Goal: Task Accomplishment & Management: Manage account settings

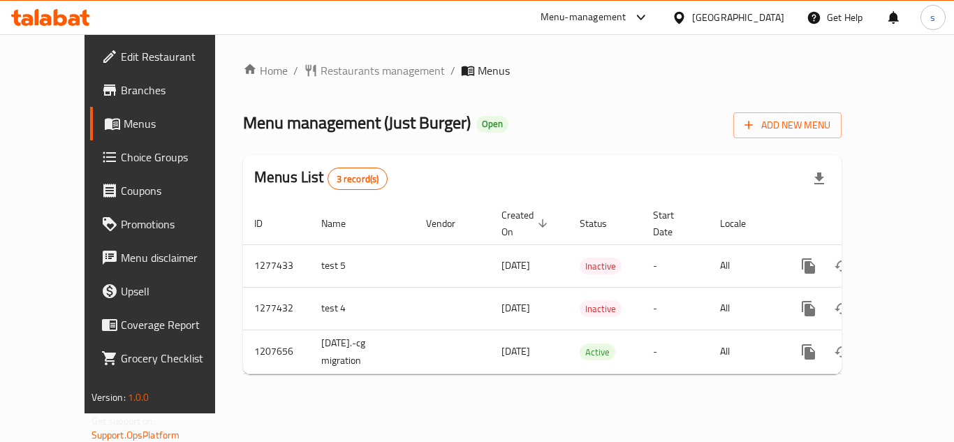
click at [121, 161] on span "Choice Groups" at bounding box center [177, 157] width 112 height 17
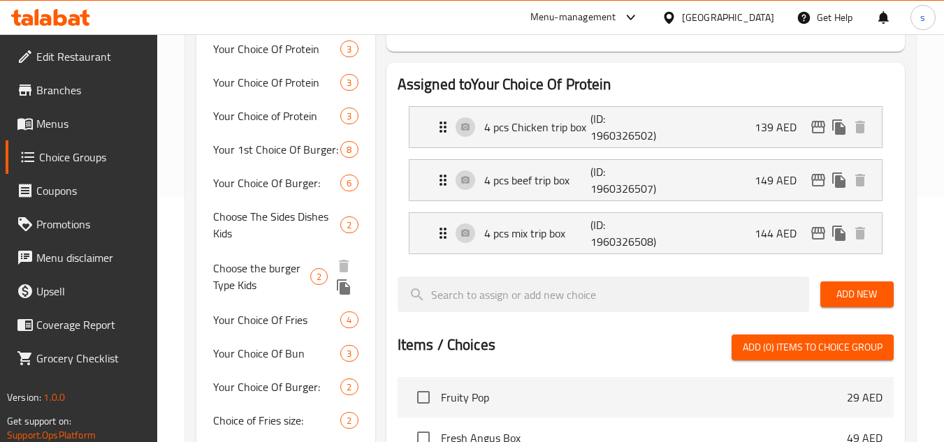
scroll to position [279, 0]
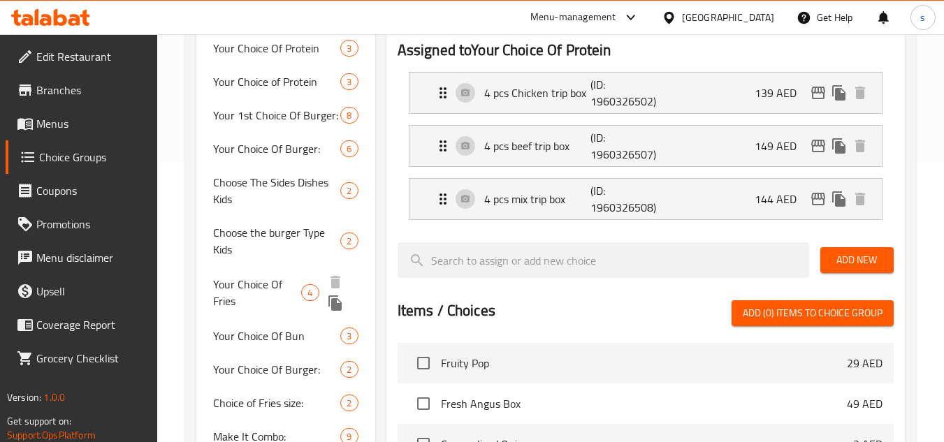
click at [271, 289] on span "Your Choice Of Fries" at bounding box center [257, 293] width 88 height 34
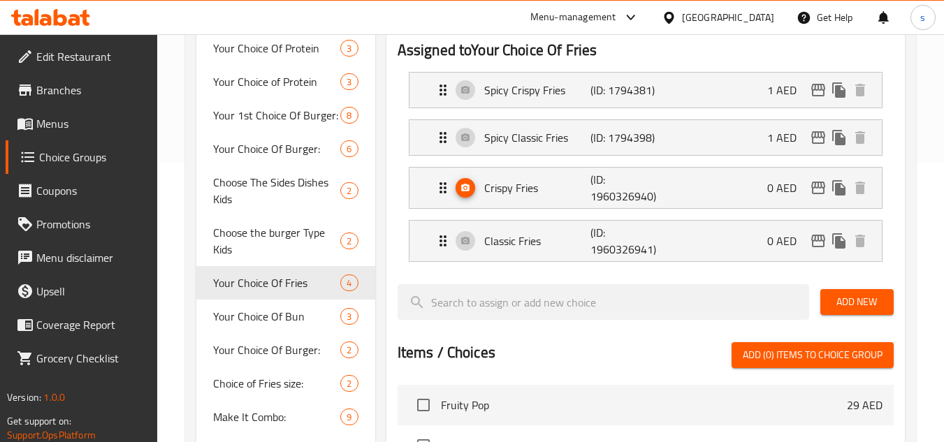
type input "Your Choice Of Fries"
type input "اختيارك من البطاطس المقلية"
drag, startPoint x: 264, startPoint y: 406, endPoint x: 655, endPoint y: 318, distance: 401.0
click at [264, 406] on span "Choice of Fries size:" at bounding box center [256, 394] width 87 height 34
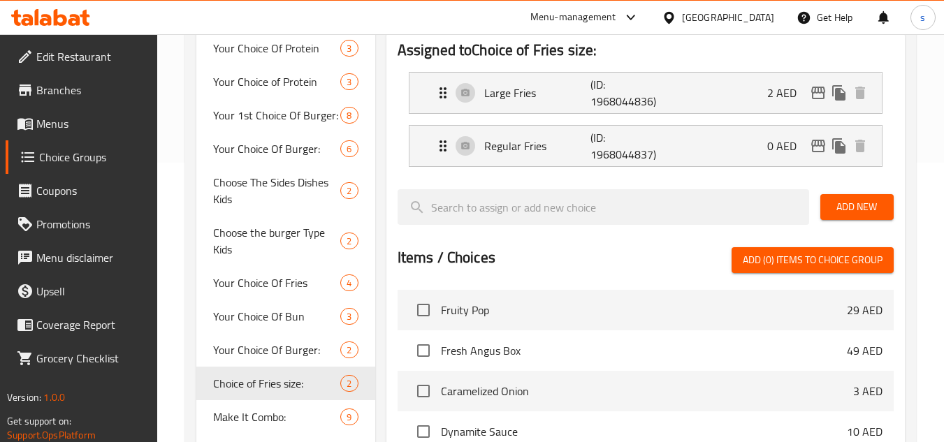
type input "Choice of Fries size:"
type input "إختر حجم البطاطس:"
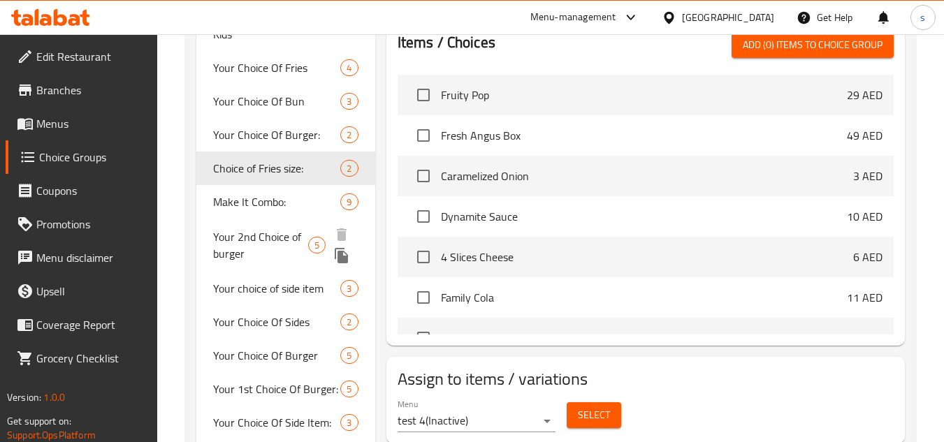
scroll to position [559, 0]
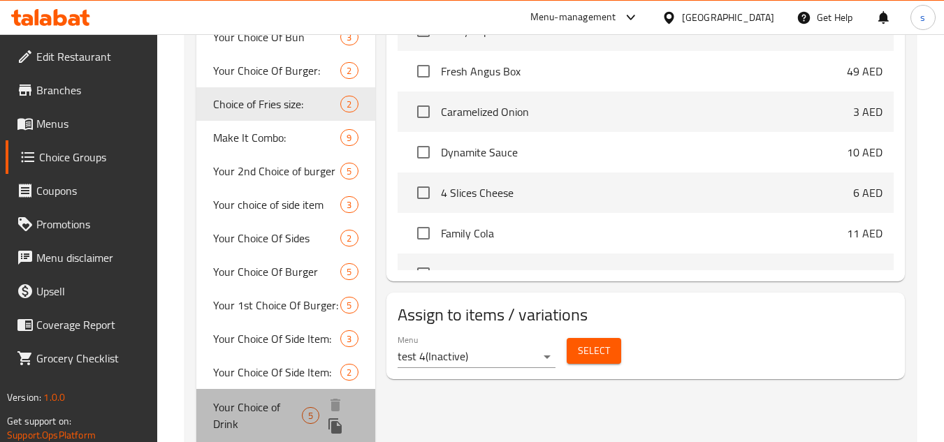
click at [247, 415] on span "Your Choice of Drink" at bounding box center [257, 416] width 88 height 34
type input "Your Choice of Drink"
type input "أختيارك من المشروب:"
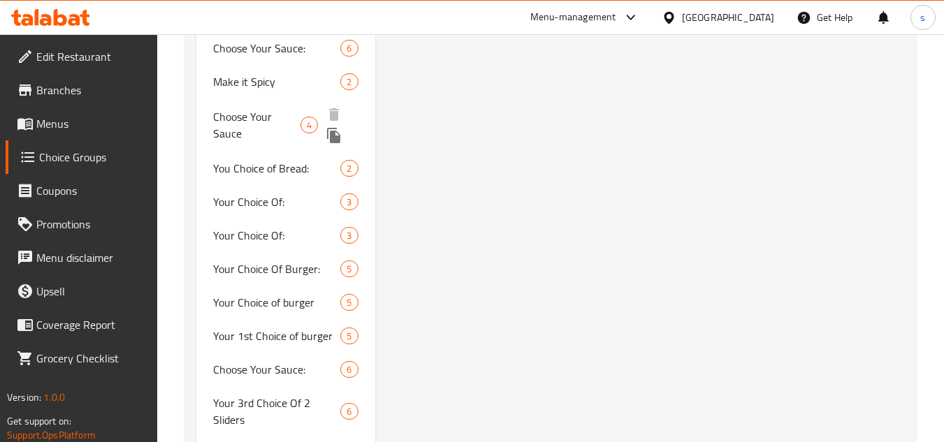
scroll to position [1188, 0]
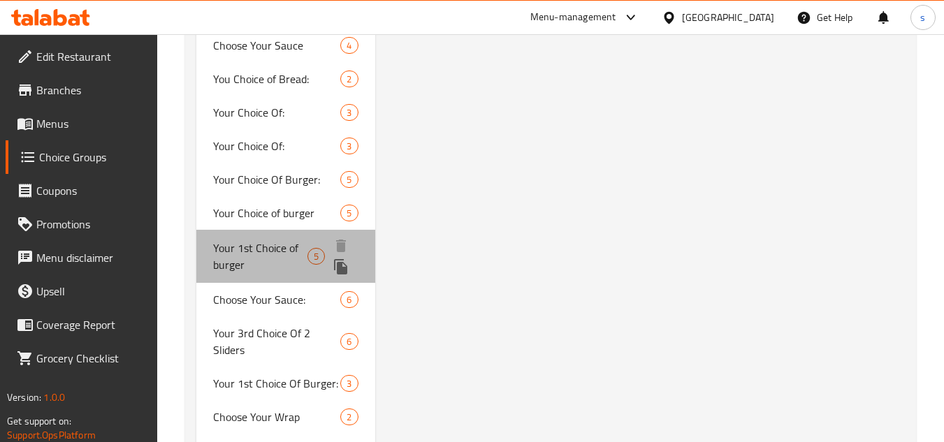
click at [247, 270] on span "Your 1st Choice of burger" at bounding box center [260, 257] width 94 height 34
type input "Your 1st Choice of burger"
type input "اختيارك الأول من البرجر"
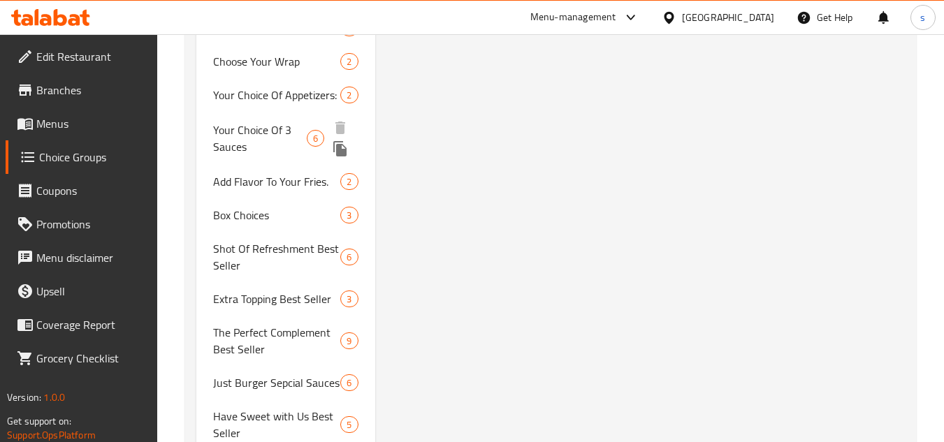
scroll to position [1537, 0]
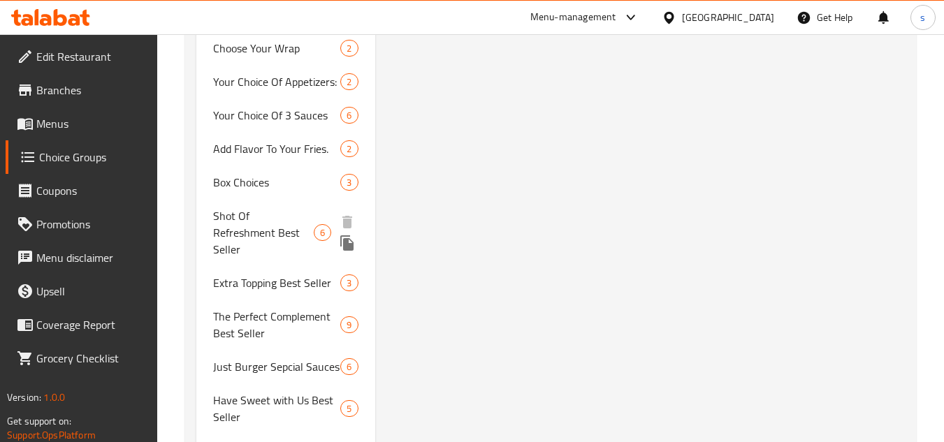
click at [246, 226] on span "Shot Of Refreshment Best Seller" at bounding box center [263, 232] width 101 height 50
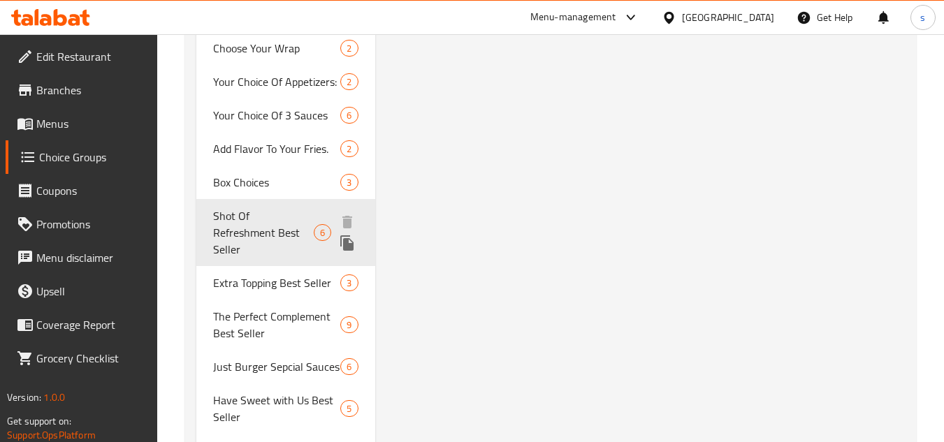
type input "Shot Of Refreshment Best Seller"
type input "جرعة من انتعاش أفضل مبيعا"
type input "0"
type input "6"
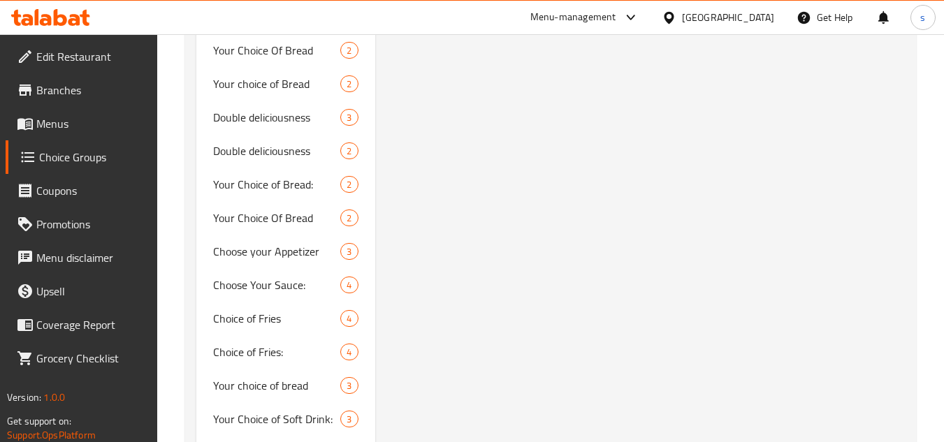
scroll to position [4015, 0]
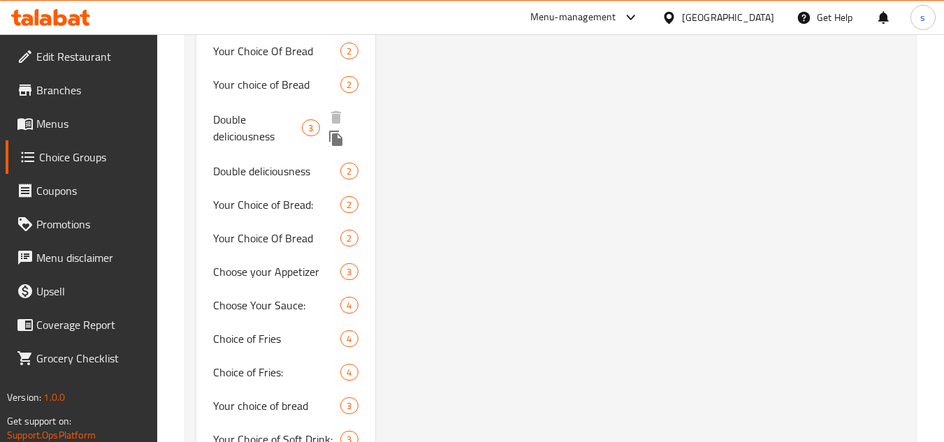
click at [261, 111] on span "Double deliciousness" at bounding box center [257, 128] width 89 height 34
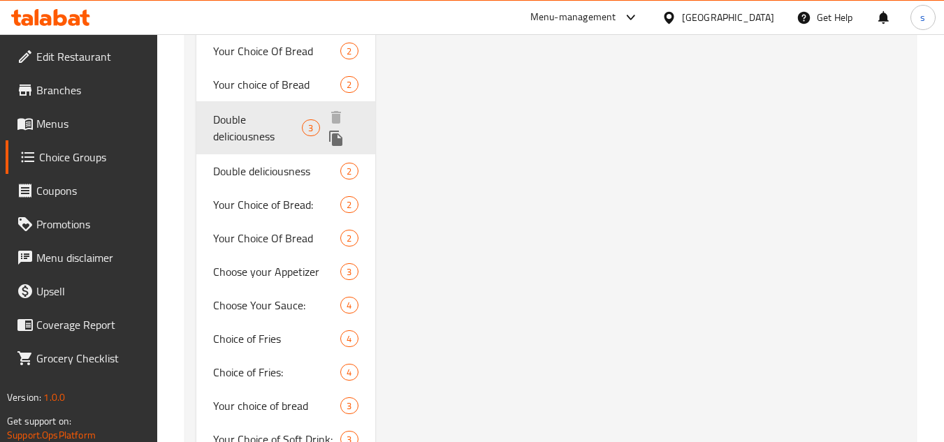
type input "Double deliciousness"
type input "لذة دبل"
type input "3"
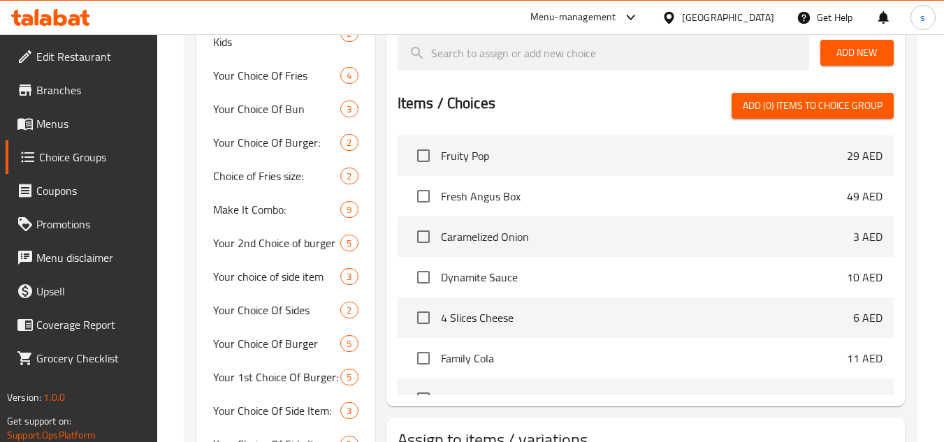
scroll to position [592, 0]
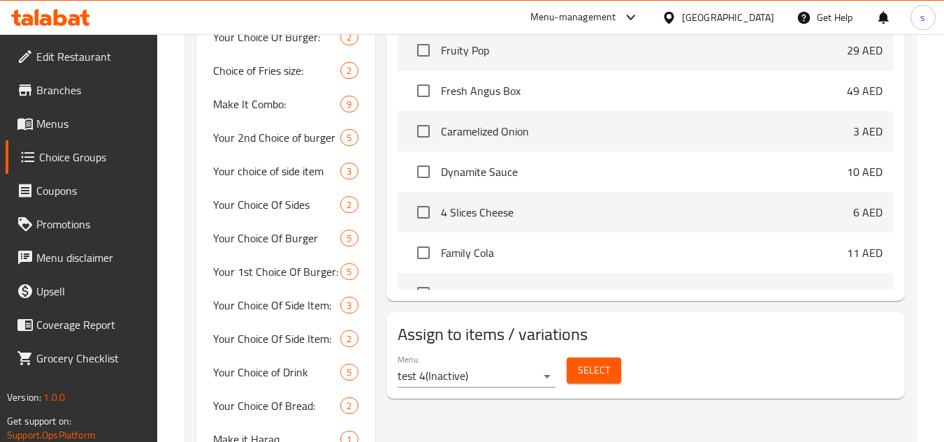
click at [52, 128] on span "Menus" at bounding box center [91, 123] width 110 height 17
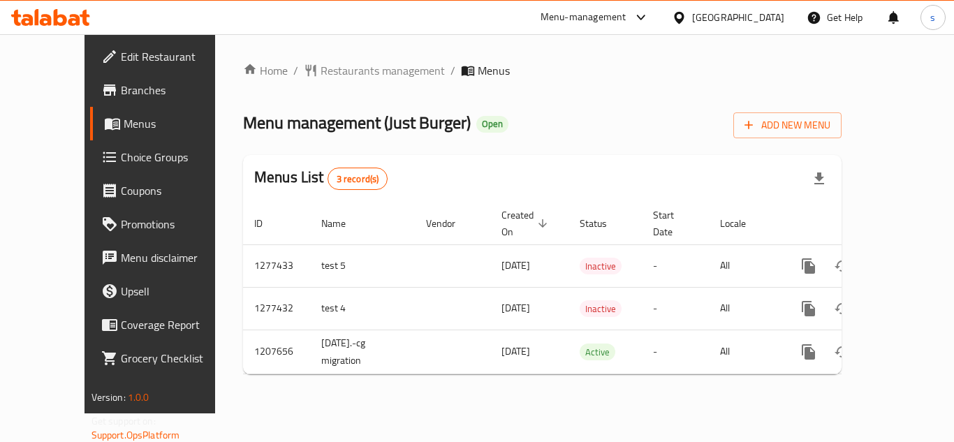
click at [121, 95] on span "Branches" at bounding box center [177, 90] width 112 height 17
